Goal: Information Seeking & Learning: Check status

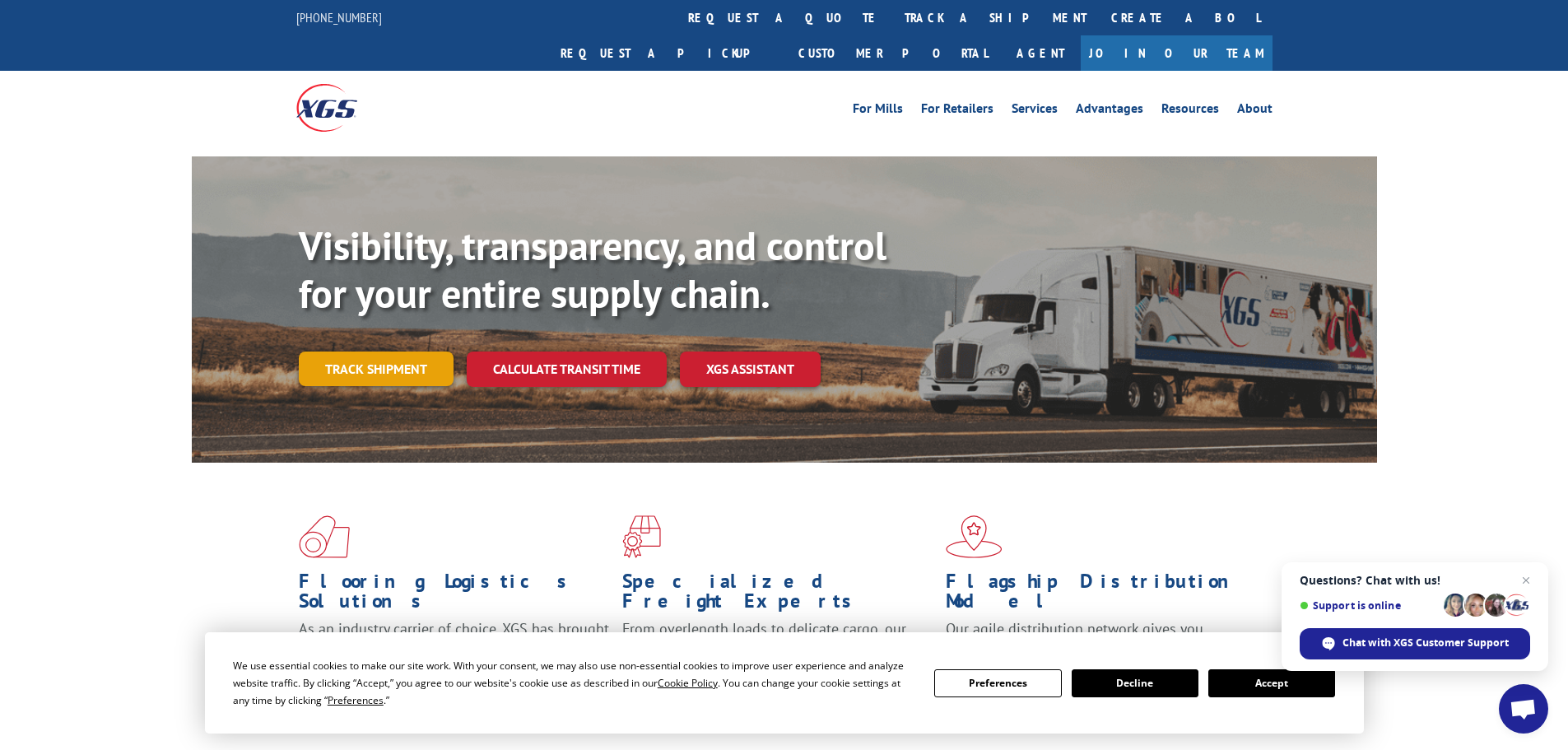
click at [394, 351] on link "Track shipment" at bounding box center [376, 369] width 154 height 35
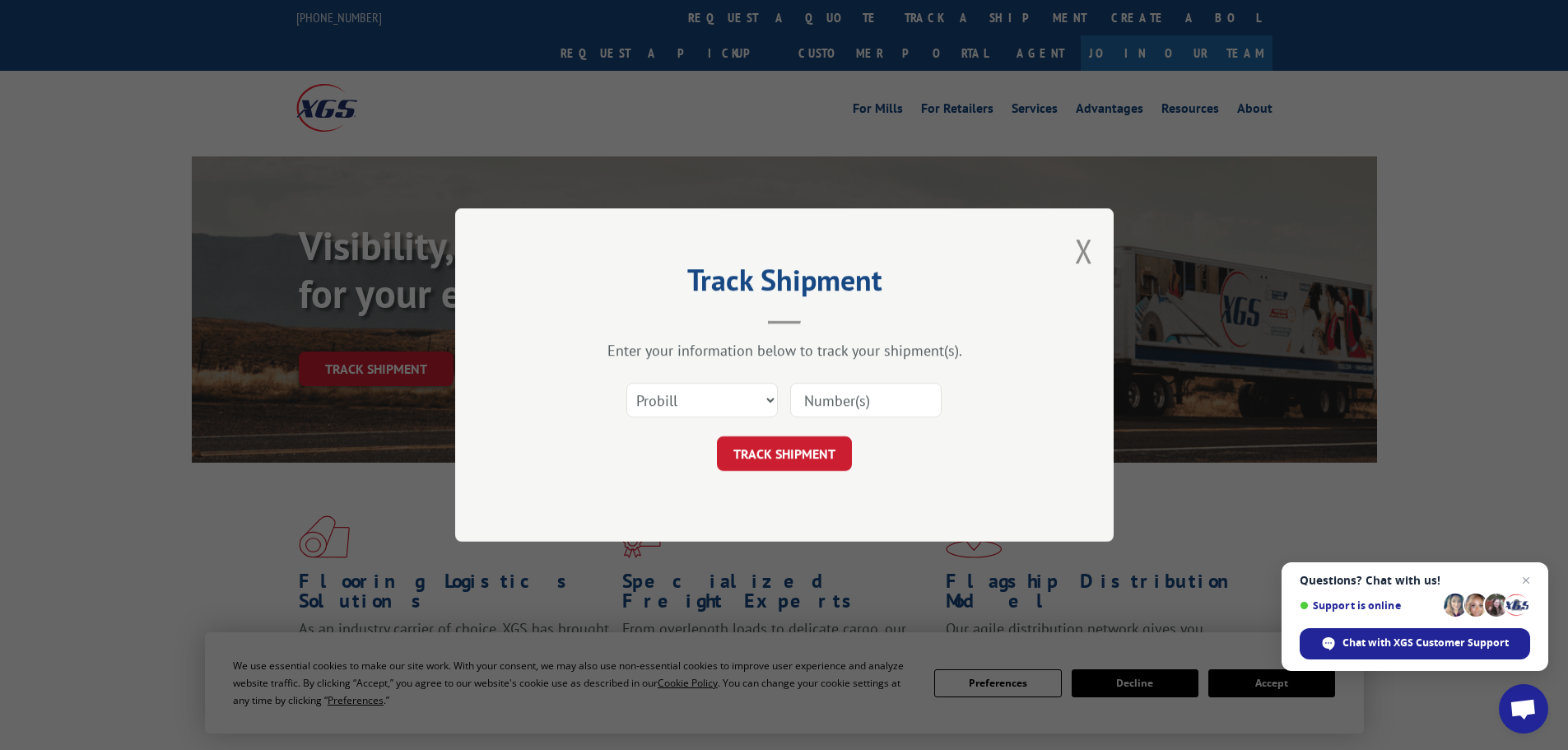
click at [819, 400] on input at bounding box center [866, 400] width 152 height 35
paste input "129430714"
type input "129430714"
click at [792, 452] on button "TRACK SHIPMENT" at bounding box center [784, 453] width 135 height 35
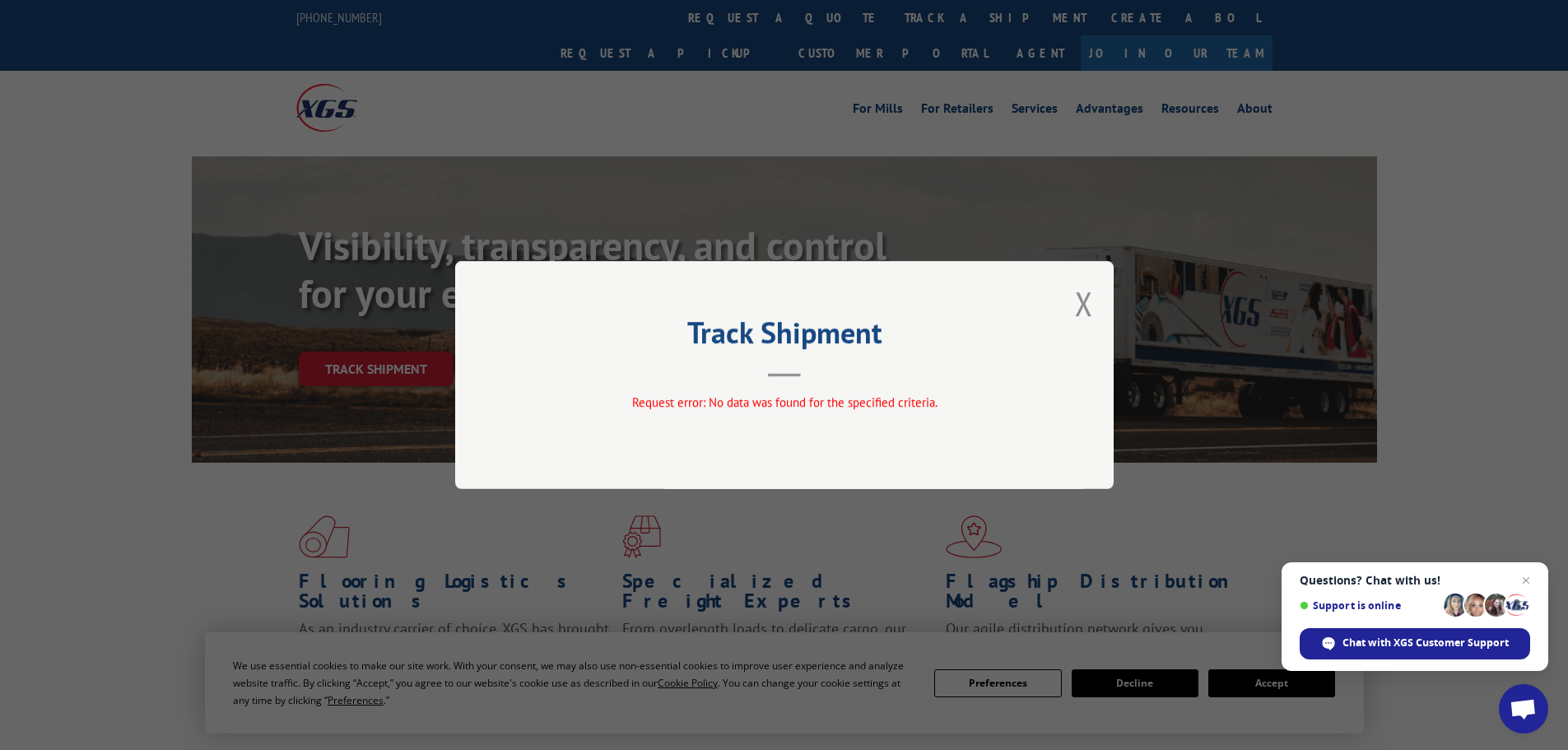
click at [1097, 301] on div "Track Shipment Request error: No data was found for the specified criteria." at bounding box center [784, 374] width 659 height 228
click at [1082, 307] on button "Close modal" at bounding box center [1084, 303] width 18 height 44
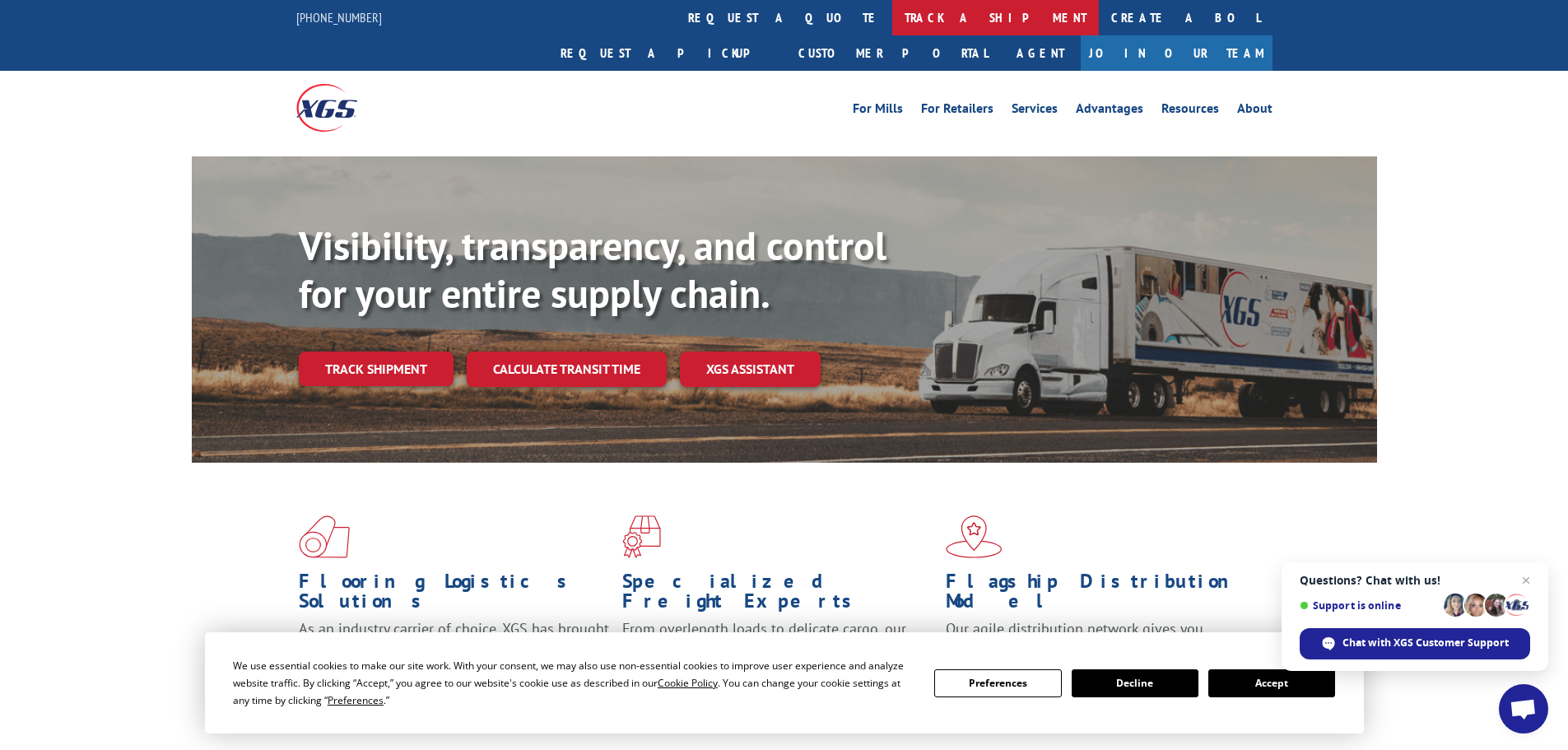
click at [893, 24] on link "track a shipment" at bounding box center [996, 17] width 207 height 36
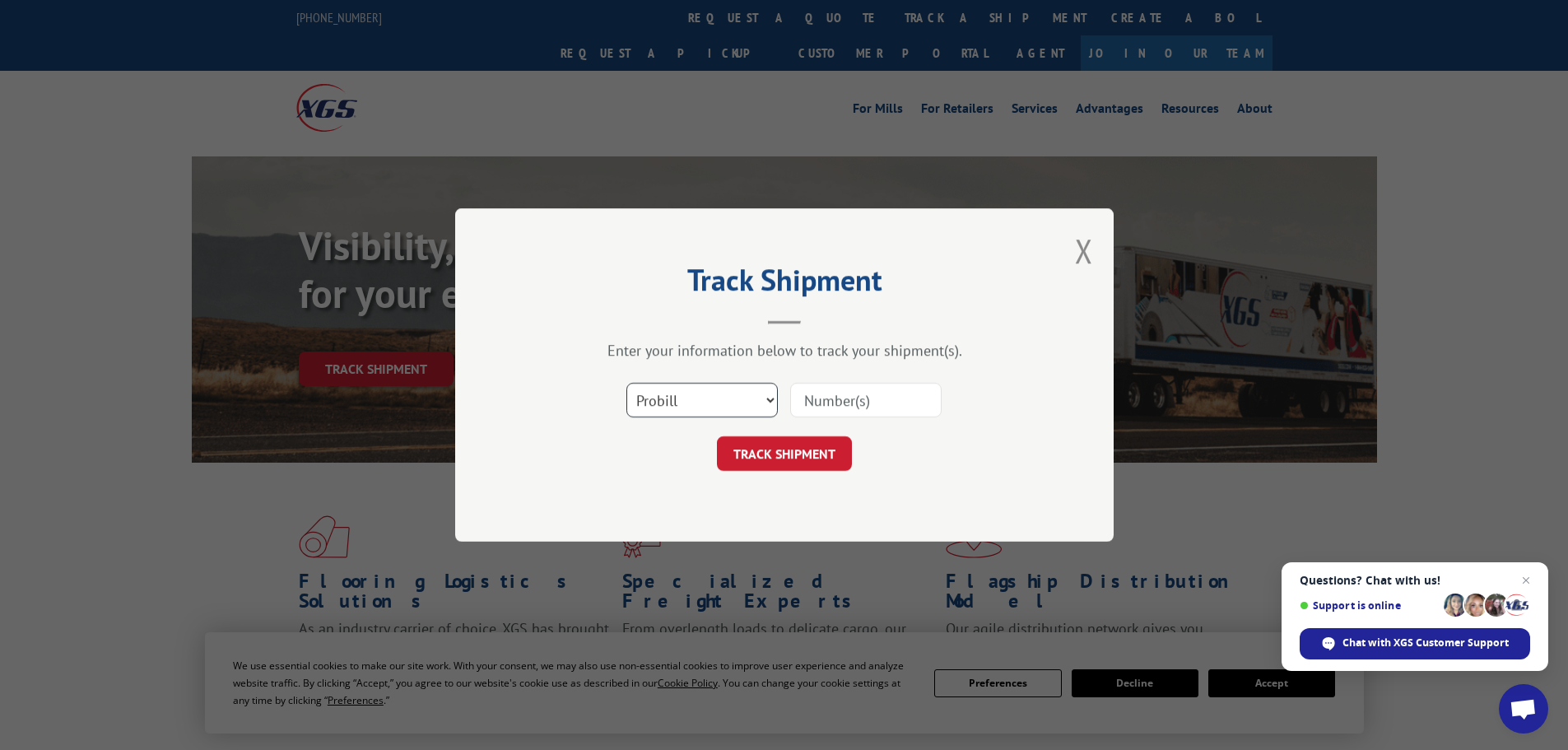
drag, startPoint x: 770, startPoint y: 401, endPoint x: 766, endPoint y: 412, distance: 11.7
click at [770, 401] on select "Select category... Probill BOL PO" at bounding box center [702, 400] width 152 height 35
select select "bol"
click at [627, 383] on select "Select category... Probill BOL PO" at bounding box center [702, 400] width 152 height 35
click at [839, 401] on input at bounding box center [866, 400] width 152 height 35
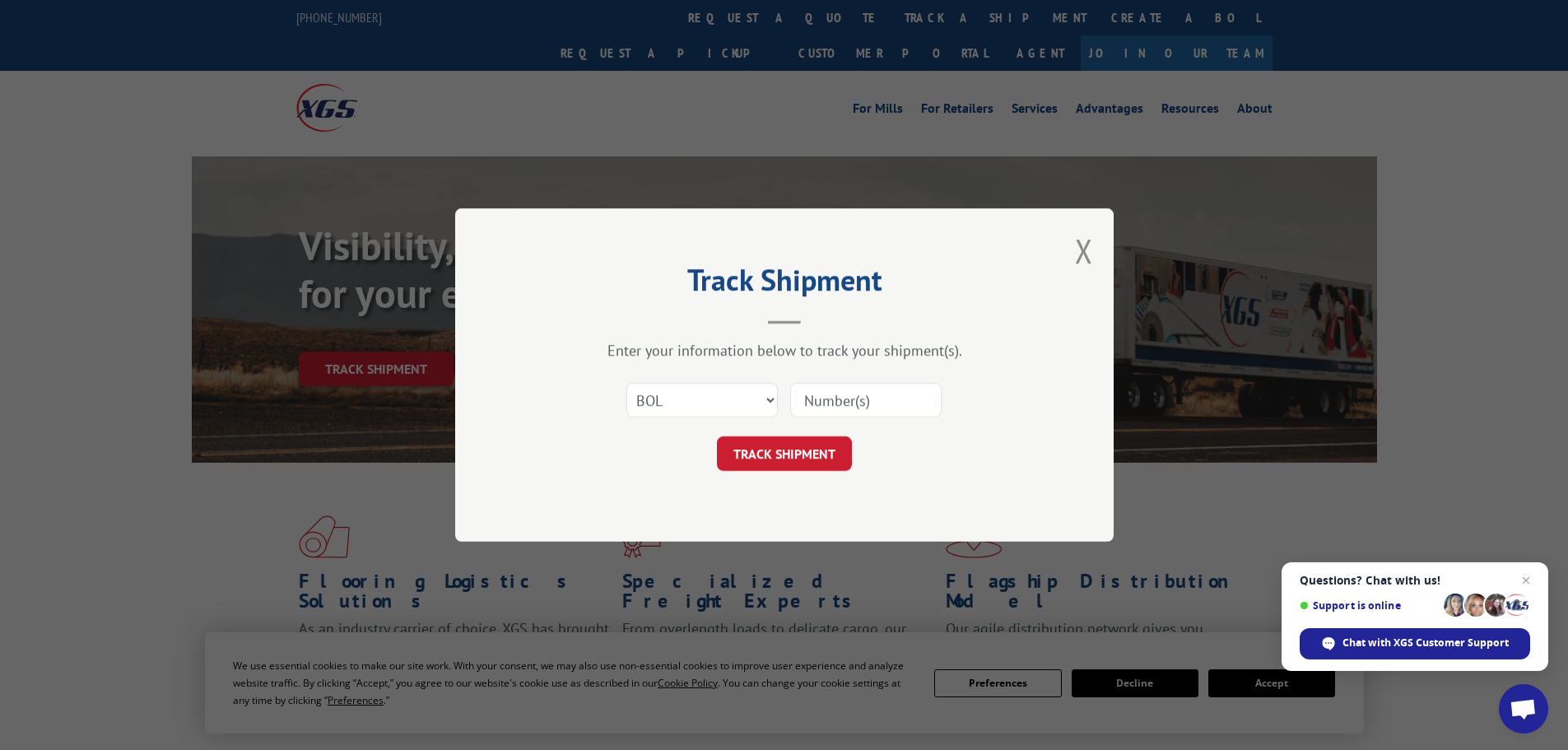
paste input "129430714"
type input "129430714"
click at [781, 462] on button "TRACK SHIPMENT" at bounding box center [784, 453] width 135 height 35
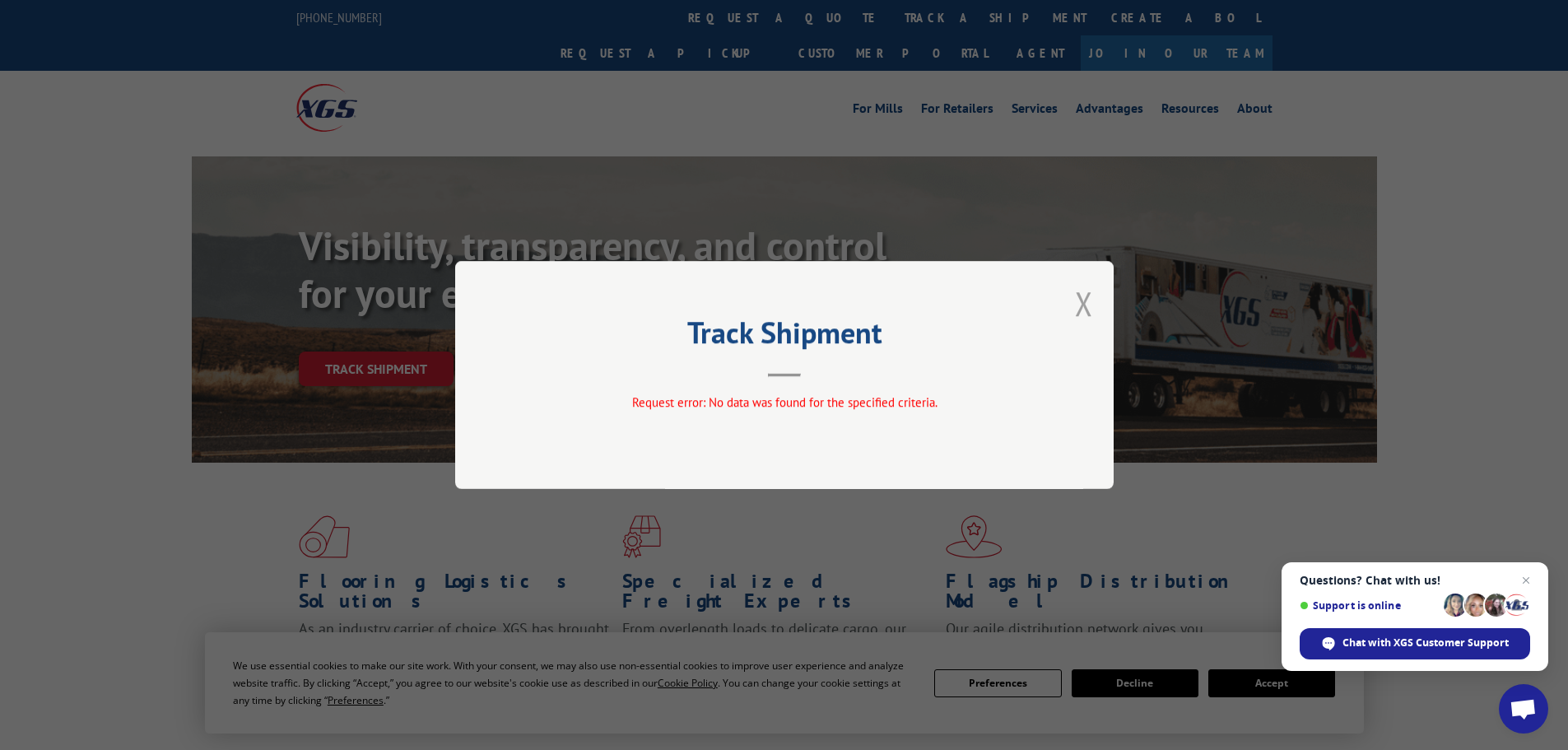
click at [1089, 299] on button "Close modal" at bounding box center [1084, 303] width 18 height 44
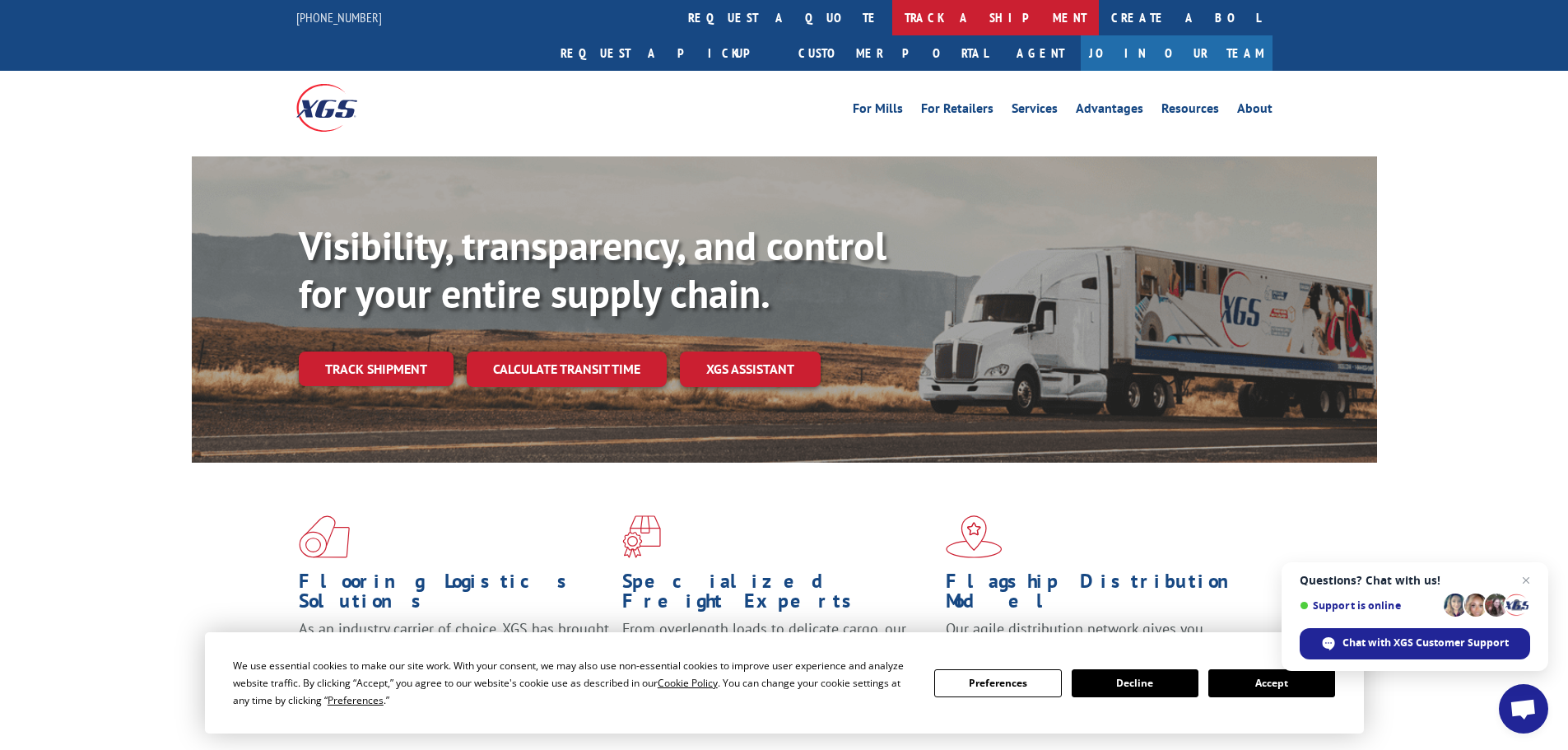
click at [893, 21] on link "track a shipment" at bounding box center [996, 17] width 207 height 36
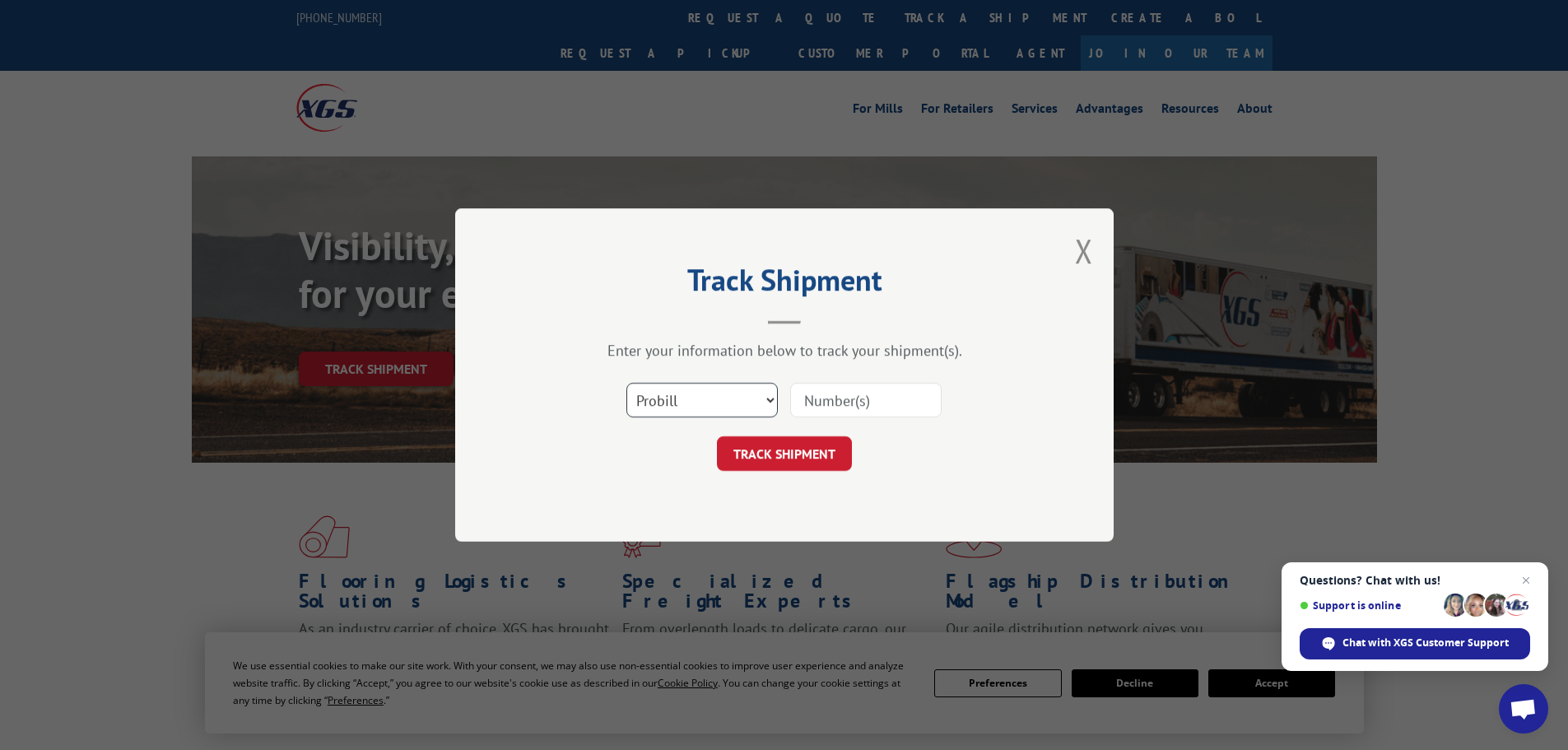
click at [764, 398] on select "Select category... Probill BOL PO" at bounding box center [702, 400] width 152 height 35
